Goal: Information Seeking & Learning: Learn about a topic

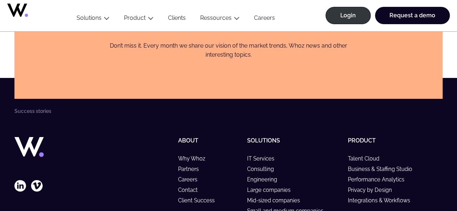
scroll to position [1409, 0]
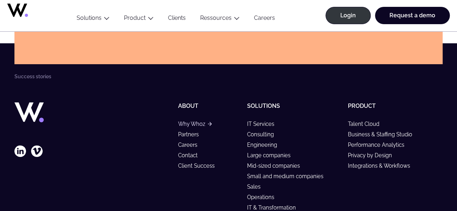
click at [196, 121] on link "Why Whoz" at bounding box center [195, 124] width 34 height 6
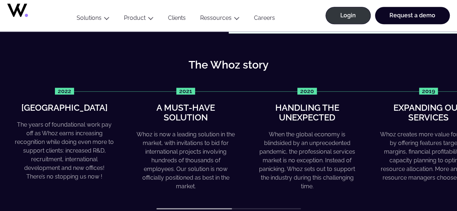
scroll to position [289, 0]
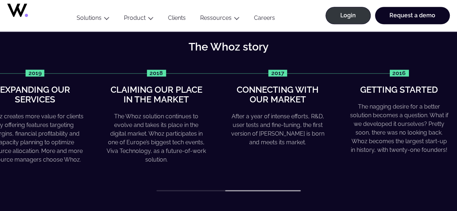
click at [1, 117] on div "Whoz creates more value for clients by offering features targeting margins, fin…" at bounding box center [35, 138] width 100 height 52
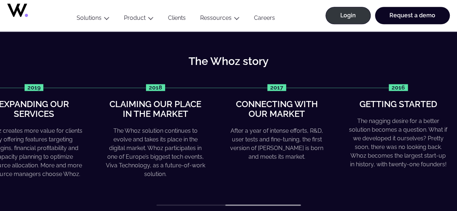
scroll to position [274, 0]
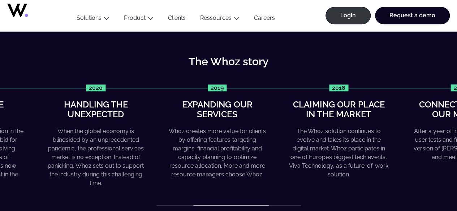
click at [416, 163] on div "2022 Greater heights The years of foundational work pay off as Whoz earns incre…" at bounding box center [228, 146] width 428 height 122
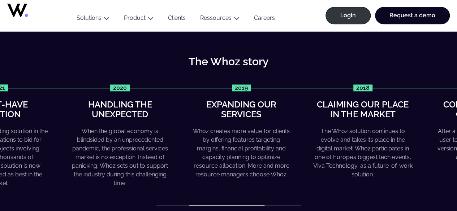
click at [248, 166] on div "Whoz creates more value for clients by offering features targeting margins, fin…" at bounding box center [241, 153] width 100 height 52
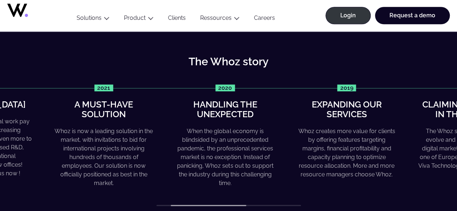
click at [359, 182] on div "2022 Greater heights The years of foundational work pay off as Whoz earns incre…" at bounding box center [146, 136] width 428 height 103
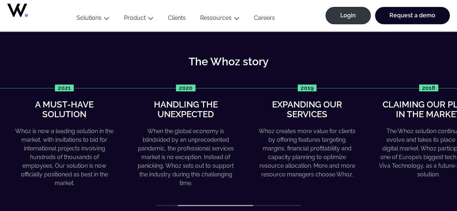
click at [186, 179] on div "2022 Greater heights The years of foundational work pay off as Whoz earns incre…" at bounding box center [107, 136] width 428 height 103
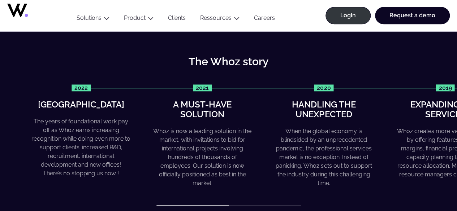
click at [229, 179] on div "Whoz is now a leading solution in the market, with invitations to bid for inter…" at bounding box center [202, 157] width 100 height 61
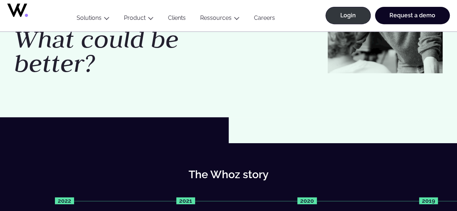
scroll to position [161, 0]
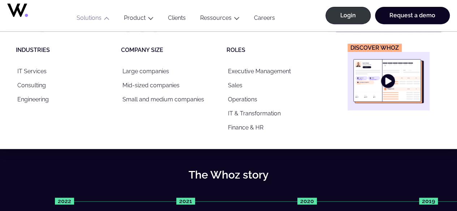
click at [388, 86] on img "Main" at bounding box center [388, 81] width 70 height 44
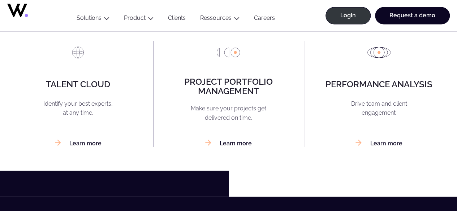
scroll to position [628, 0]
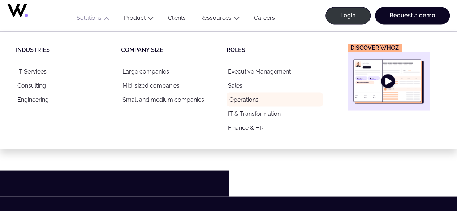
click at [240, 101] on link "Operations" at bounding box center [275, 99] width 96 height 14
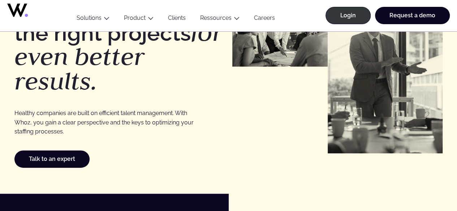
scroll to position [99, 0]
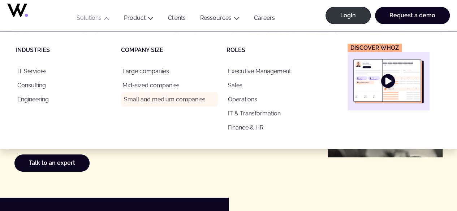
click at [133, 98] on link "Small and medium companies" at bounding box center [169, 99] width 96 height 14
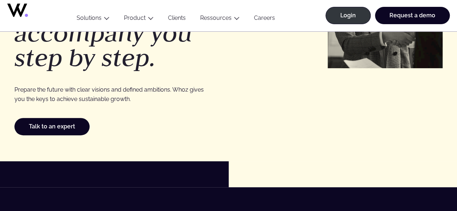
scroll to position [128, 0]
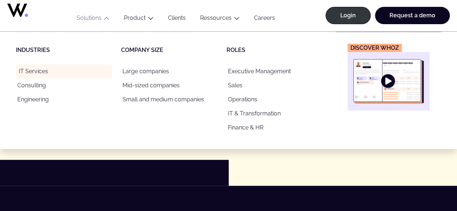
click at [36, 77] on link "IT Services" at bounding box center [64, 71] width 96 height 14
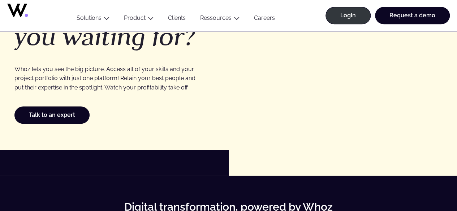
scroll to position [232, 0]
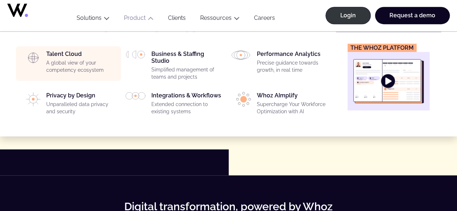
click at [79, 48] on li "Talent Cloud A global view of your competency ecosystem" at bounding box center [68, 63] width 105 height 35
click at [75, 55] on div "Talent Cloud A global view of your competency ecosystem" at bounding box center [81, 64] width 70 height 26
